Goal: Find specific page/section

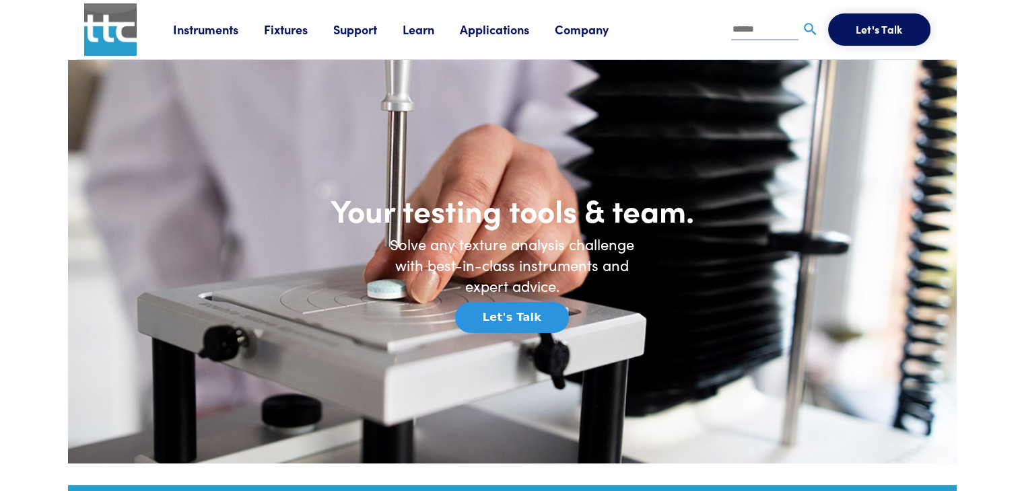
click at [299, 36] on link "Fixtures" at bounding box center [298, 29] width 69 height 17
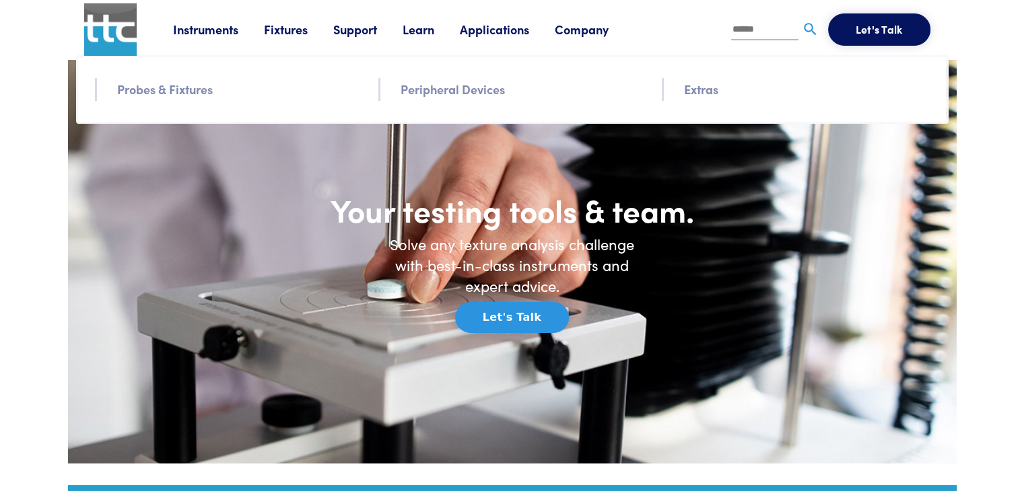
click at [184, 92] on link "Probes & Fixtures" at bounding box center [165, 89] width 96 height 20
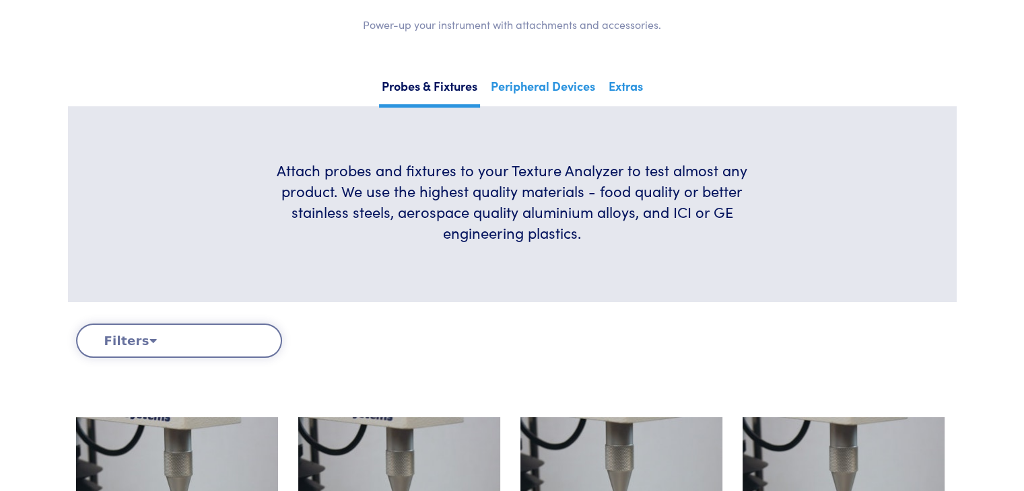
scroll to position [202, 0]
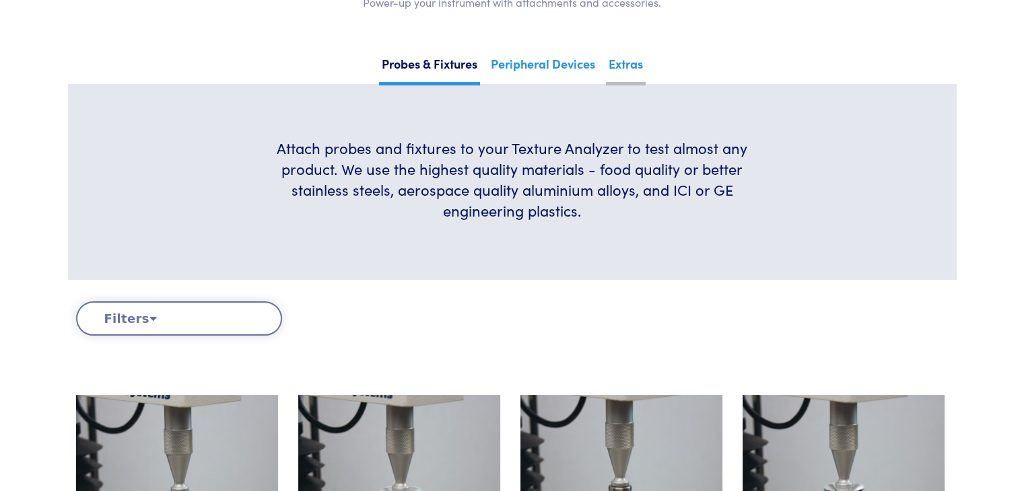
click at [614, 68] on link "Extras" at bounding box center [626, 69] width 40 height 33
